Goal: Check status: Check status

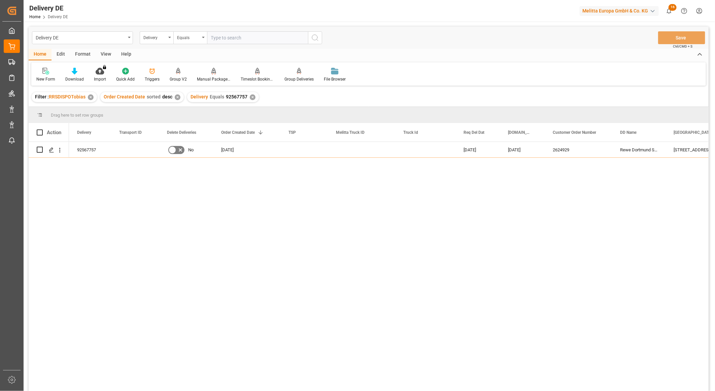
click at [236, 36] on input "text" at bounding box center [257, 37] width 101 height 13
paste input "92561571"
type input "92561571"
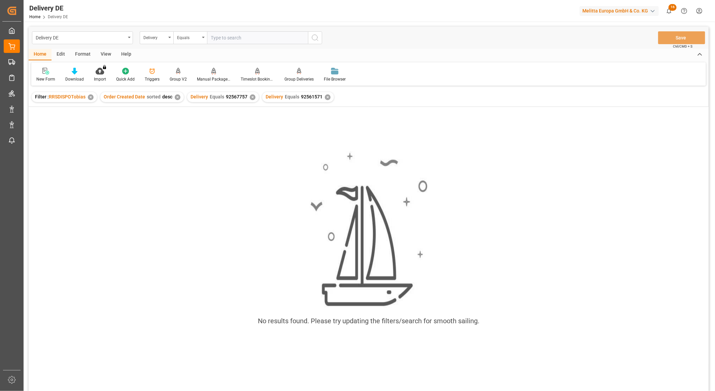
click at [250, 98] on div "✕" at bounding box center [253, 97] width 6 height 6
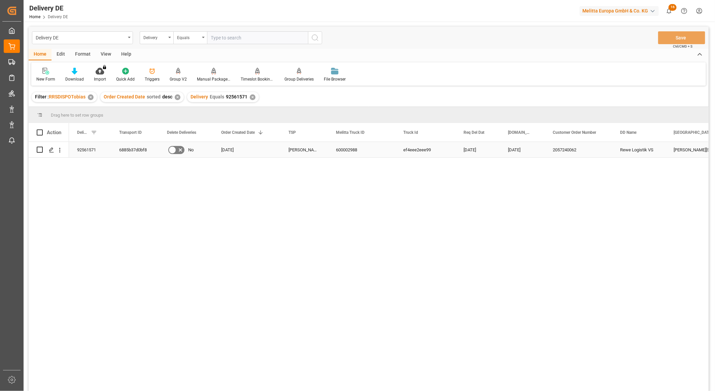
click at [127, 147] on div "6885b37d0bf8" at bounding box center [135, 149] width 48 height 15
click at [217, 36] on input "text" at bounding box center [257, 37] width 101 height 13
paste input "92554725"
type input "92554725"
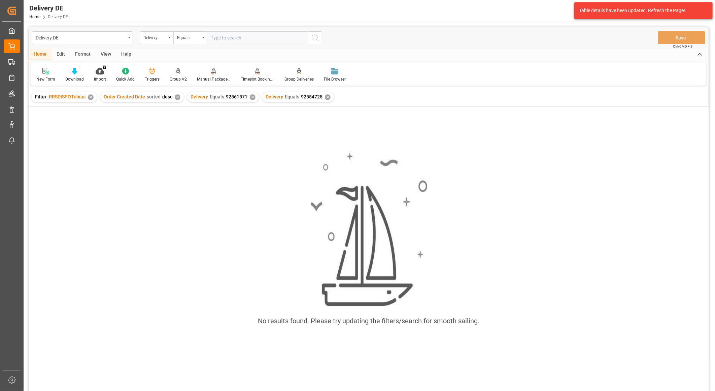
click at [250, 96] on div "✕" at bounding box center [253, 97] width 6 height 6
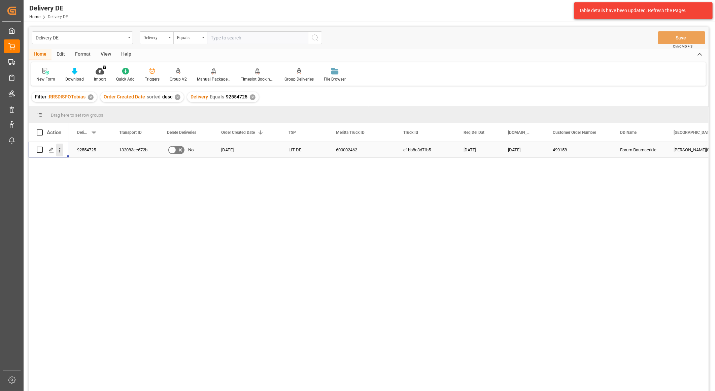
click at [62, 145] on button "open menu" at bounding box center [59, 149] width 7 height 13
click at [92, 162] on span "Open in new tab" at bounding box center [103, 164] width 61 height 7
click at [220, 35] on input "text" at bounding box center [257, 37] width 101 height 13
paste input "92564048"
type input "92564048"
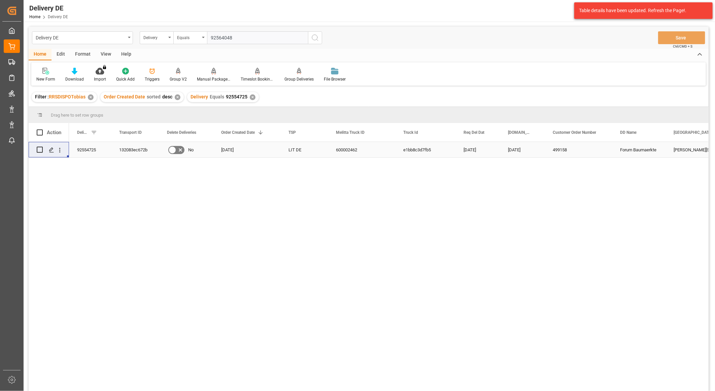
click at [314, 38] on icon "search button" at bounding box center [315, 38] width 8 height 8
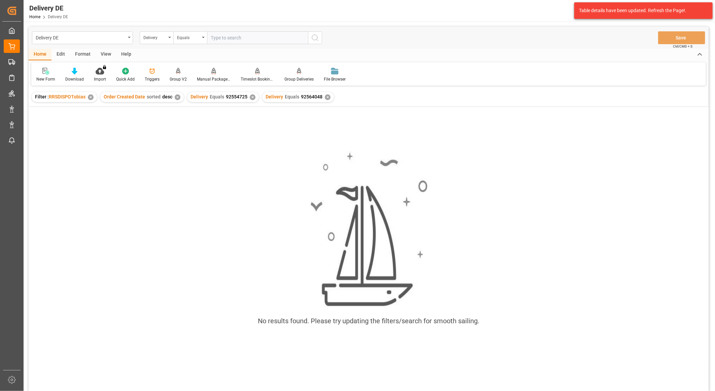
click at [250, 96] on div "✕" at bounding box center [253, 97] width 6 height 6
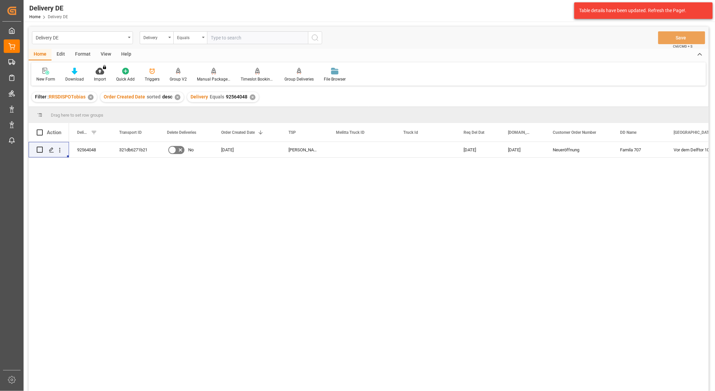
click at [242, 34] on input "text" at bounding box center [257, 37] width 101 height 13
click at [242, 36] on input "text" at bounding box center [257, 37] width 101 height 13
paste input "92567758"
type input "92567758"
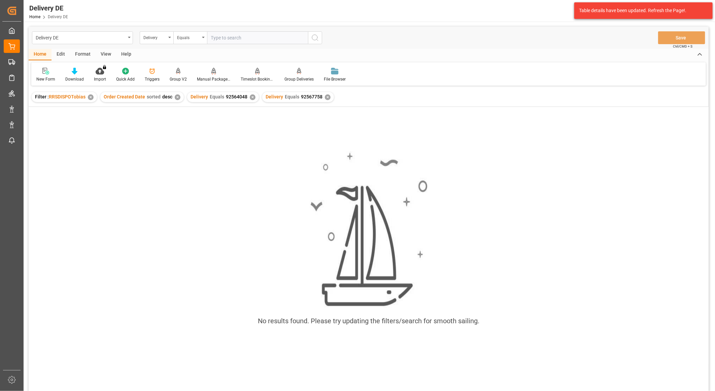
click at [250, 96] on div "✕" at bounding box center [253, 97] width 6 height 6
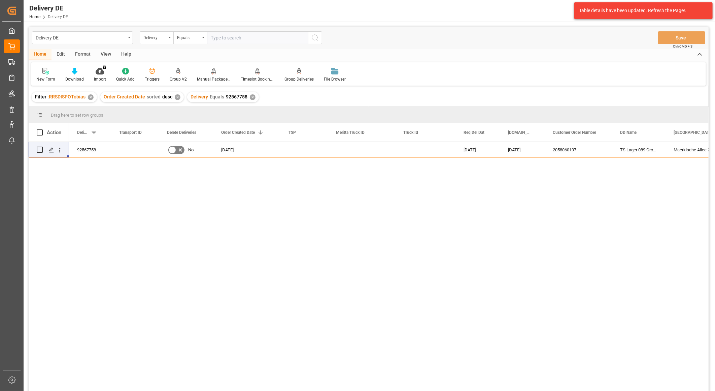
click at [224, 39] on input "text" at bounding box center [257, 37] width 101 height 13
paste input "92559178"
type input "92559178"
click at [316, 37] on icon "search button" at bounding box center [315, 38] width 8 height 8
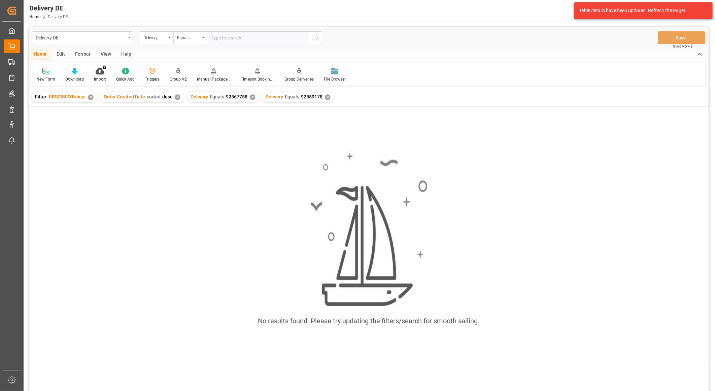
click at [251, 96] on div "✕" at bounding box center [253, 97] width 6 height 6
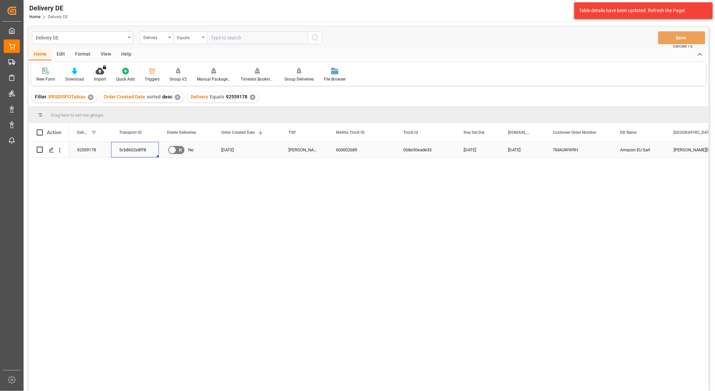
click at [136, 150] on div "5cb8602e8ff8" at bounding box center [135, 149] width 48 height 15
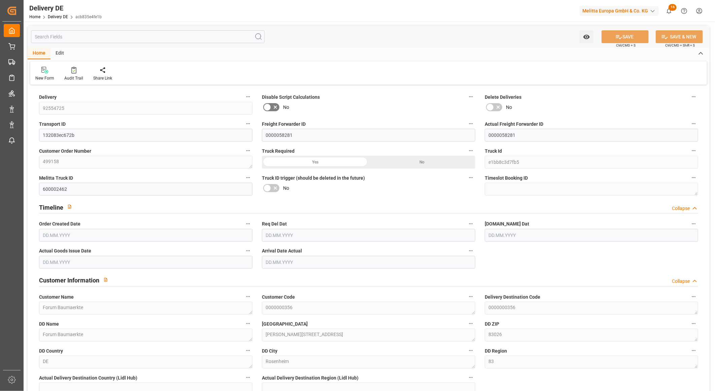
type input "1"
type input "0.75"
type input "35.58"
type input "67.991"
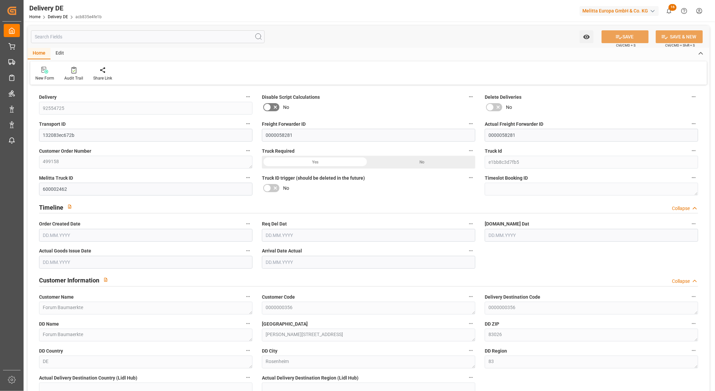
type input "486.24"
type input "[DATE]"
type input "11.09.2025"
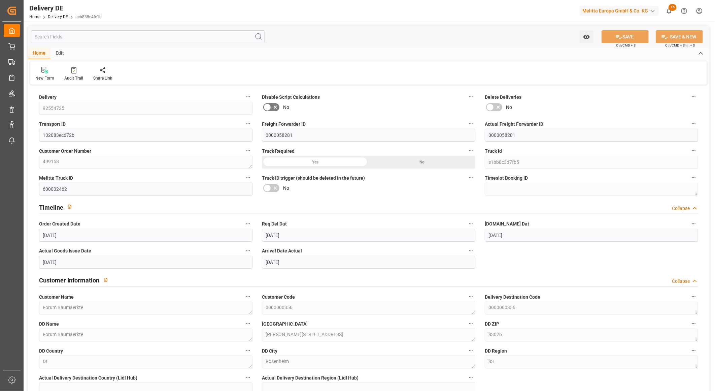
type input "[DATE]"
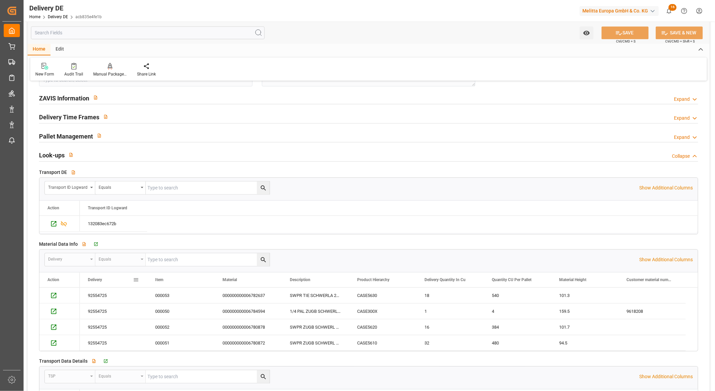
scroll to position [972, 0]
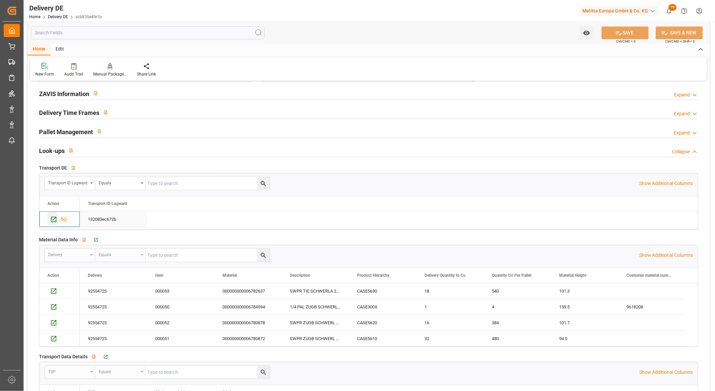
click at [53, 217] on icon "Press SPACE to select this row." at bounding box center [53, 218] width 5 height 5
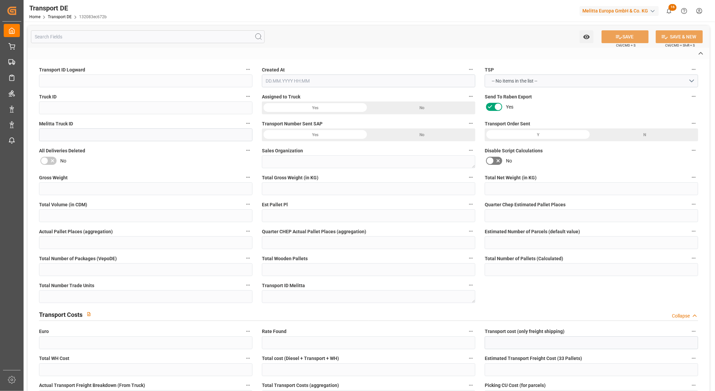
type input "132083ec672b"
type input "e1bb8c3d7fb5"
type input "600002462"
type textarea "1"
type input "Yes"
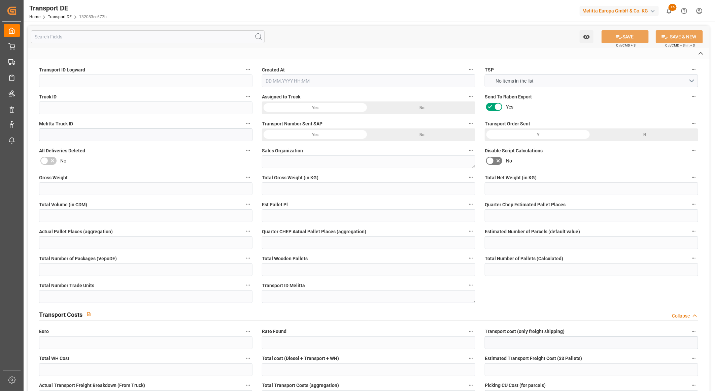
type input "96.911"
type textarea "0000000356"
type textarea "Forum Baumaerkte"
type input "[PERSON_NAME][STREET_ADDRESS]"
type input "83026"
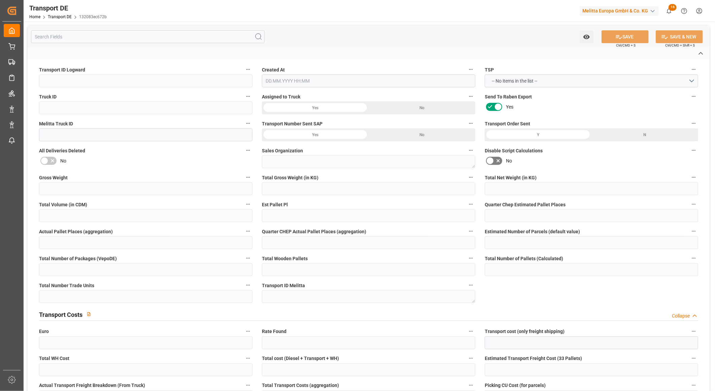
type textarea "Rosenheim"
type input "DE"
type input "DE-32423"
type input "Rhenus Retail Services GmbH"
type input "Hans-Böckler-Strasse 37"
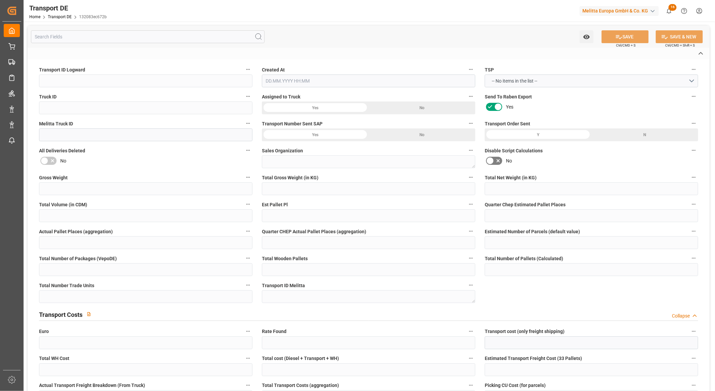
type input "32423"
type input "Minden"
type input "DE"
type input "Melitta Europa GmbH & Co. KG"
type input "Ringstraße 99"
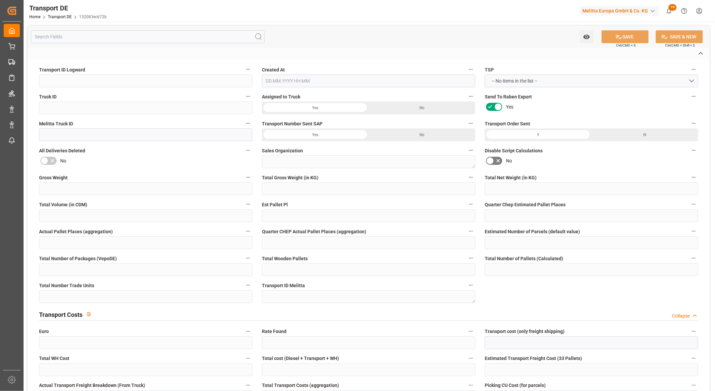
type input "32427"
type input "Minden"
type input "DE"
type textarea "4acea7bac9f7"
type input "Road"
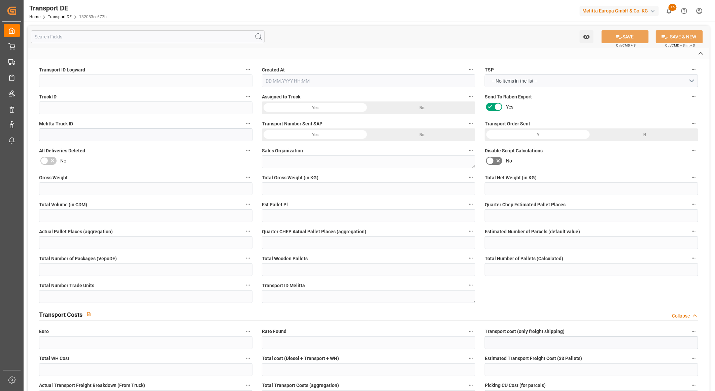
type input "DE"
type input "32423"
type input "DE"
type input "83026"
type input "Small Shipment"
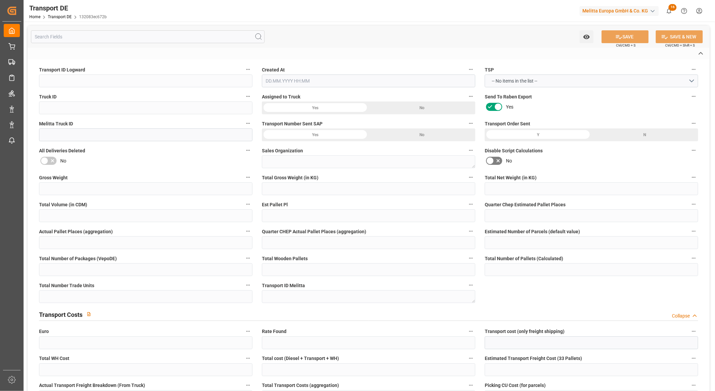
type input "3.5-7.5 t"
type input "EURO 6"
type input "Diesel"
type input "DE_02F"
type input "DAP"
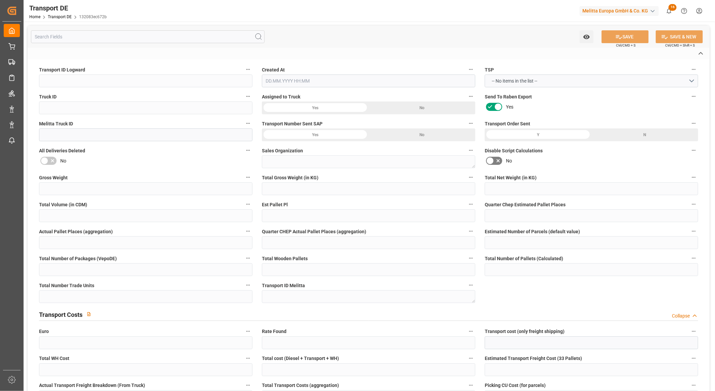
type input "DE 126011900"
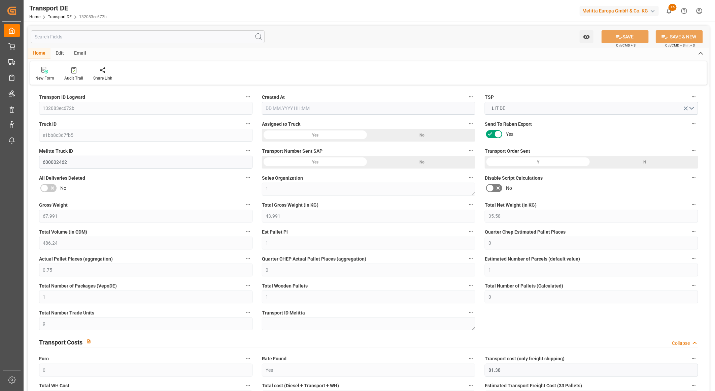
type input "67.991"
type input "43.991"
type input "35.58"
type input "486.24"
type input "1"
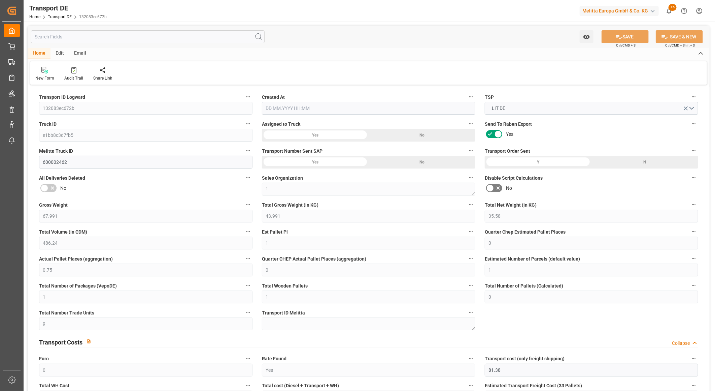
type input "0"
type input "0.75"
type input "0"
type input "1"
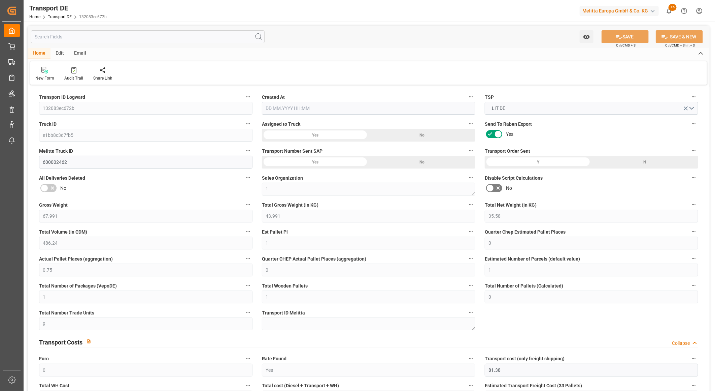
type input "1"
type input "0"
type input "9"
type input "0"
type input "81.38"
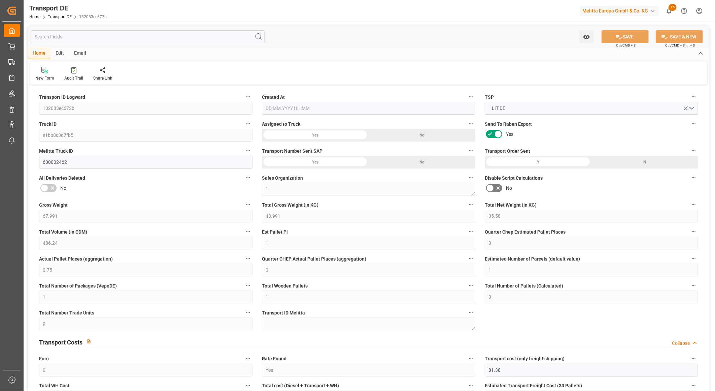
type input "15.531"
type input "81.38"
type input "83"
type input "0"
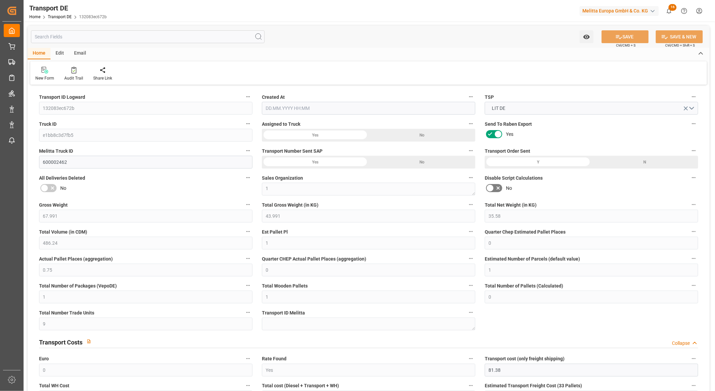
type input "1"
type input "0"
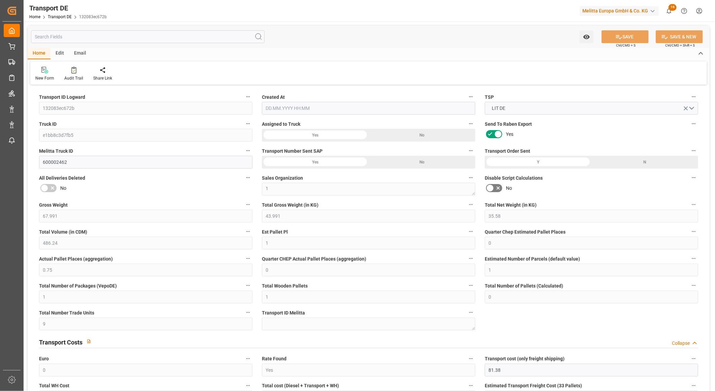
type input "0"
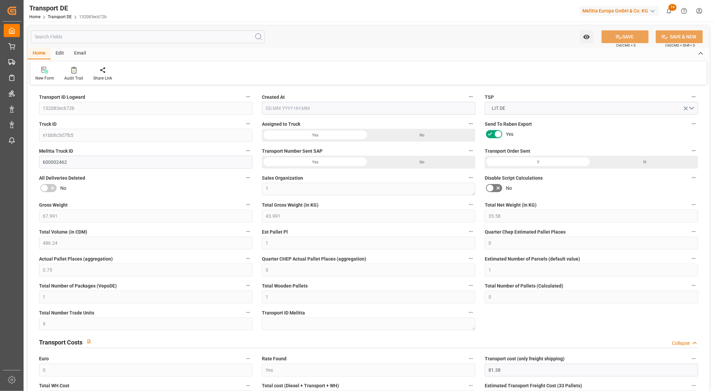
type input "0"
type input "43.991"
type input "4710.8598"
type input "21"
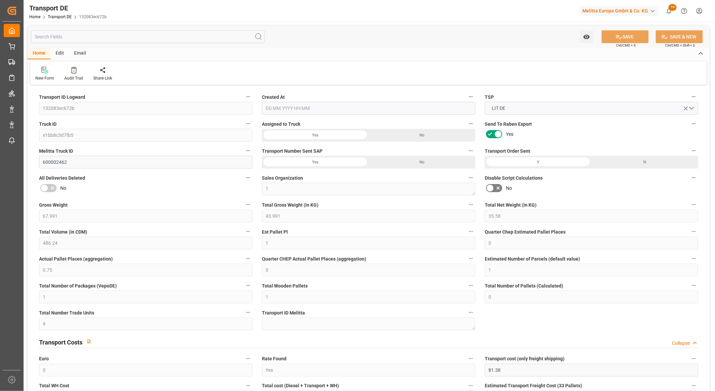
type input "35"
type input "0"
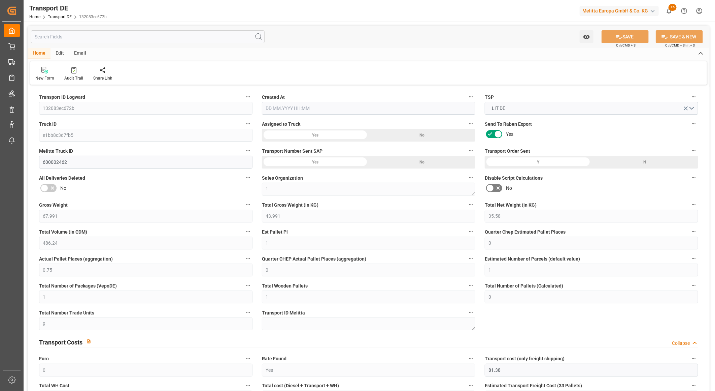
type input "0"
type input "1"
type input "0"
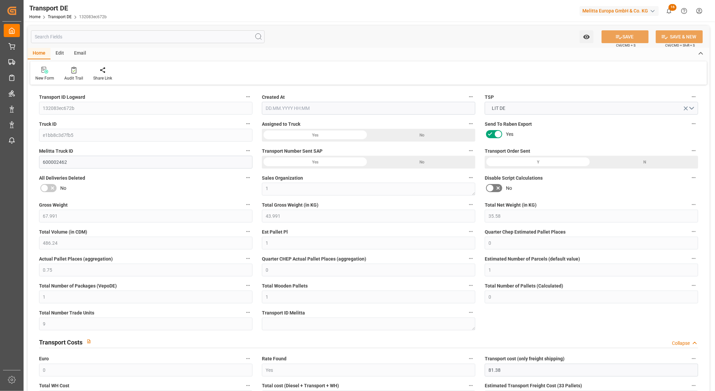
type input "9"
type input "96.911"
type input "81.38"
type input "04.09.2025 21:03"
type input "[DATE]"
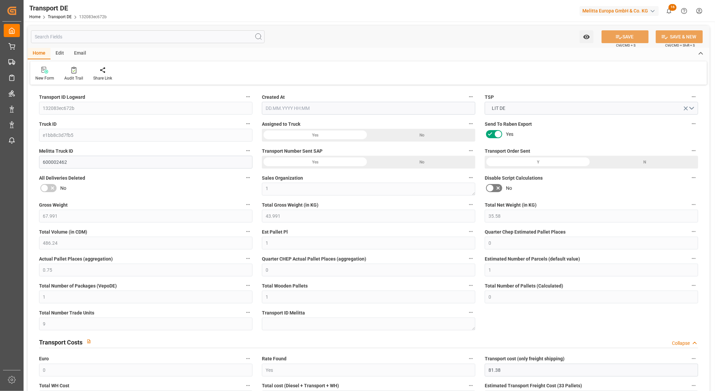
type input "11.09.2025"
type input "[DATE]"
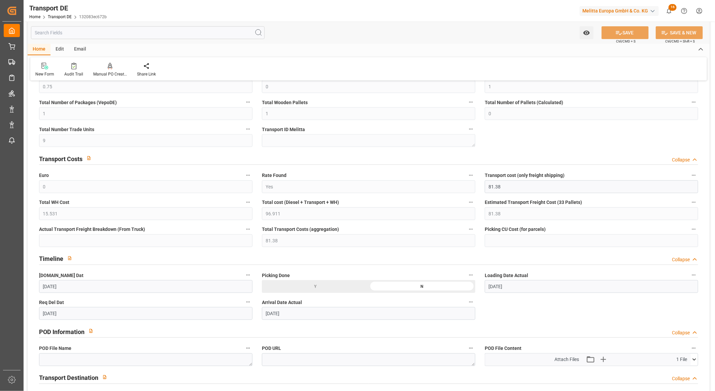
scroll to position [224, 0]
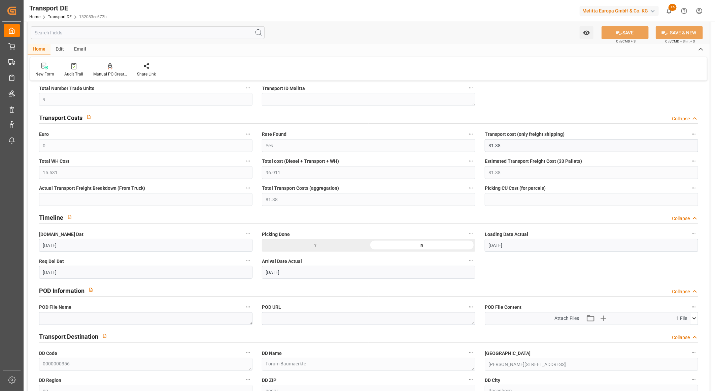
click at [696, 317] on icon at bounding box center [695, 318] width 4 height 2
click at [675, 329] on icon at bounding box center [676, 330] width 7 height 7
